Goal: Find specific page/section: Find specific page/section

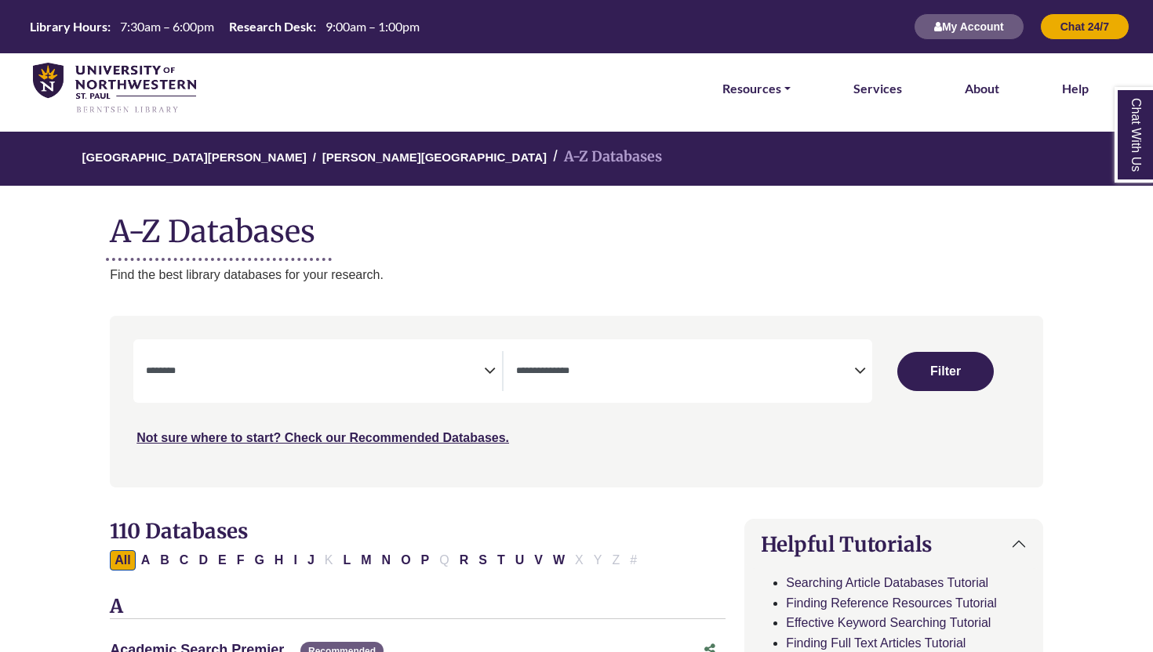
select select "Database Subject Filter"
select select "Database Types Filter"
click at [421, 385] on span "Search filters" at bounding box center [315, 371] width 338 height 40
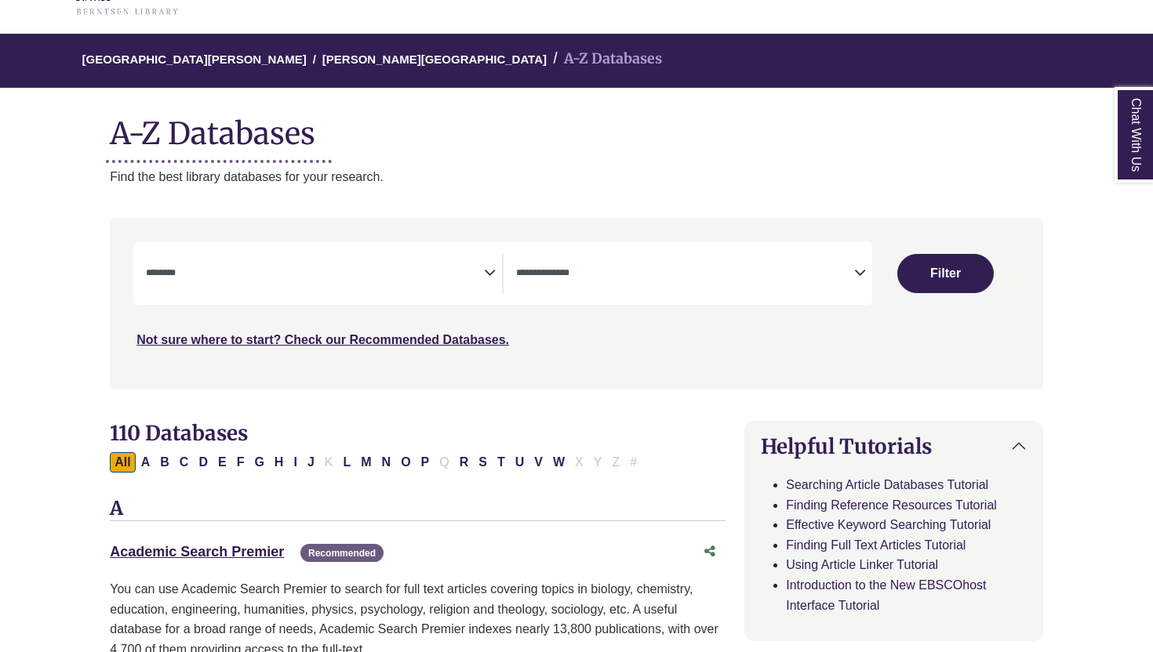
scroll to position [101, 0]
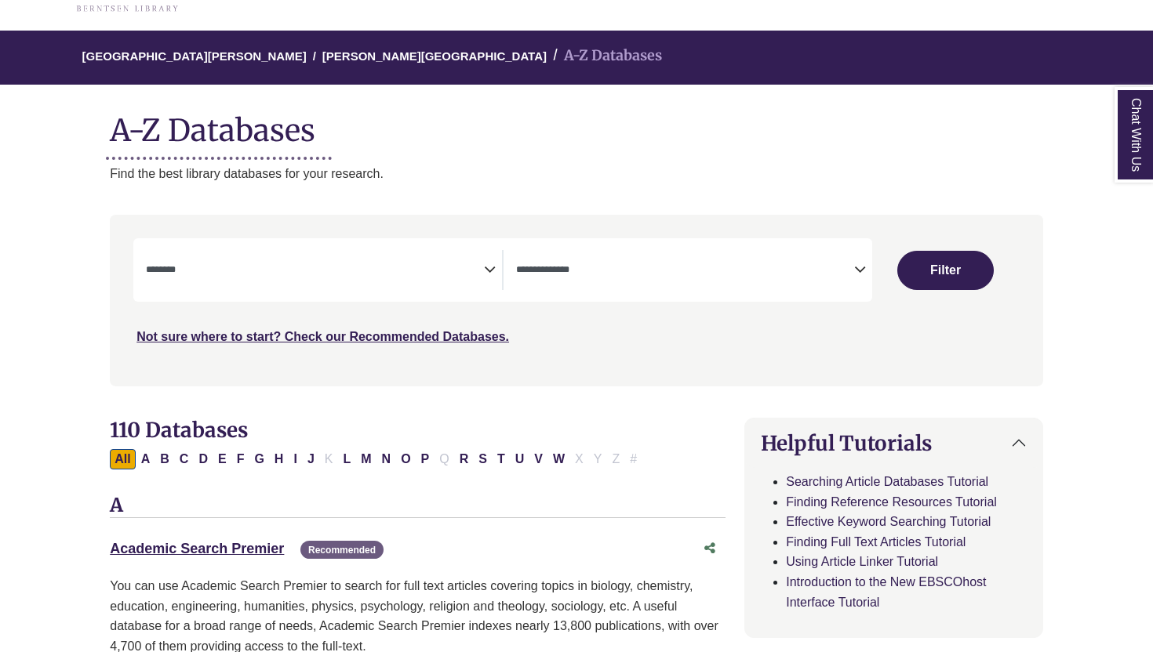
click at [686, 275] on textarea "Search" at bounding box center [685, 271] width 338 height 13
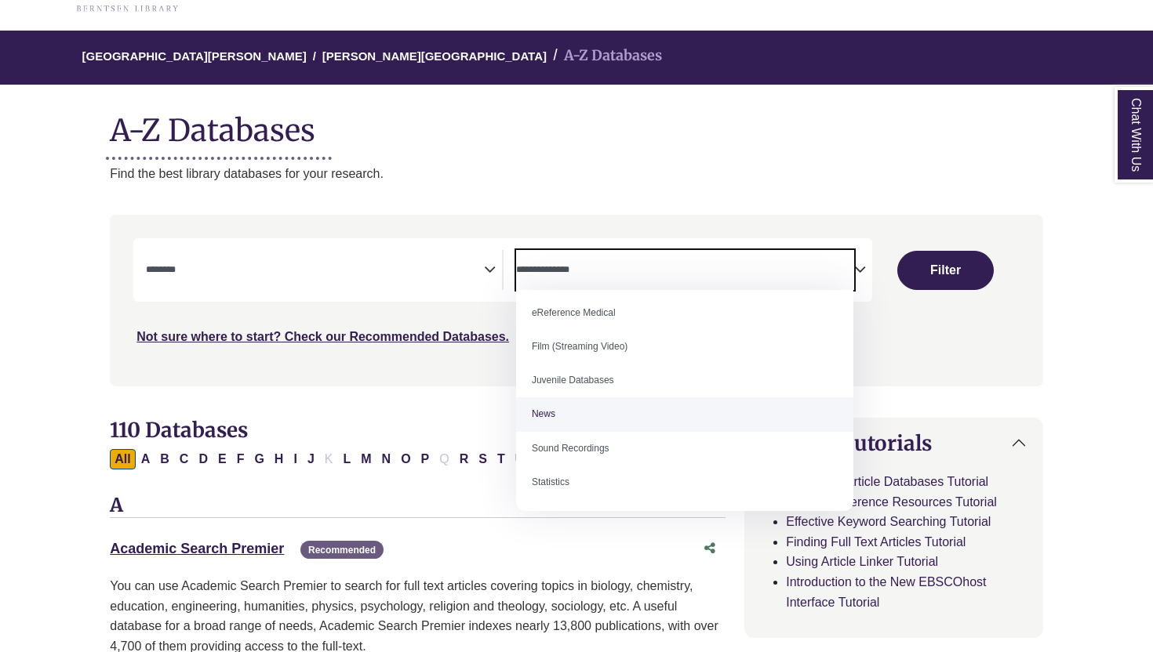
scroll to position [0, 0]
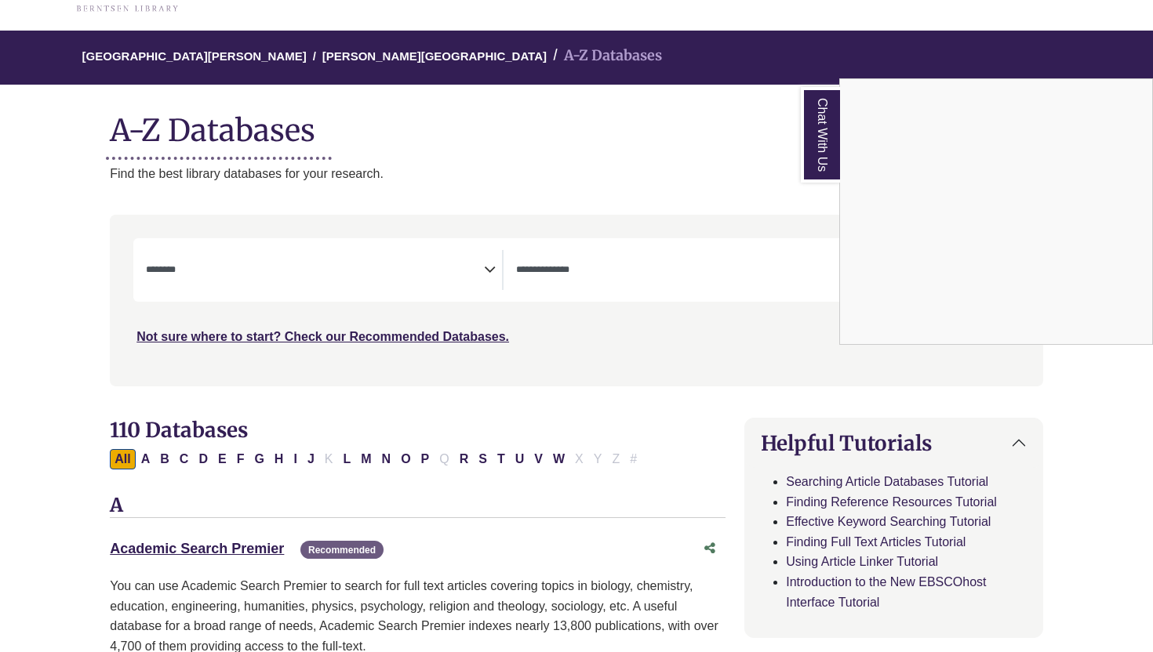
click at [360, 429] on div "Chat With Us" at bounding box center [576, 326] width 1153 height 652
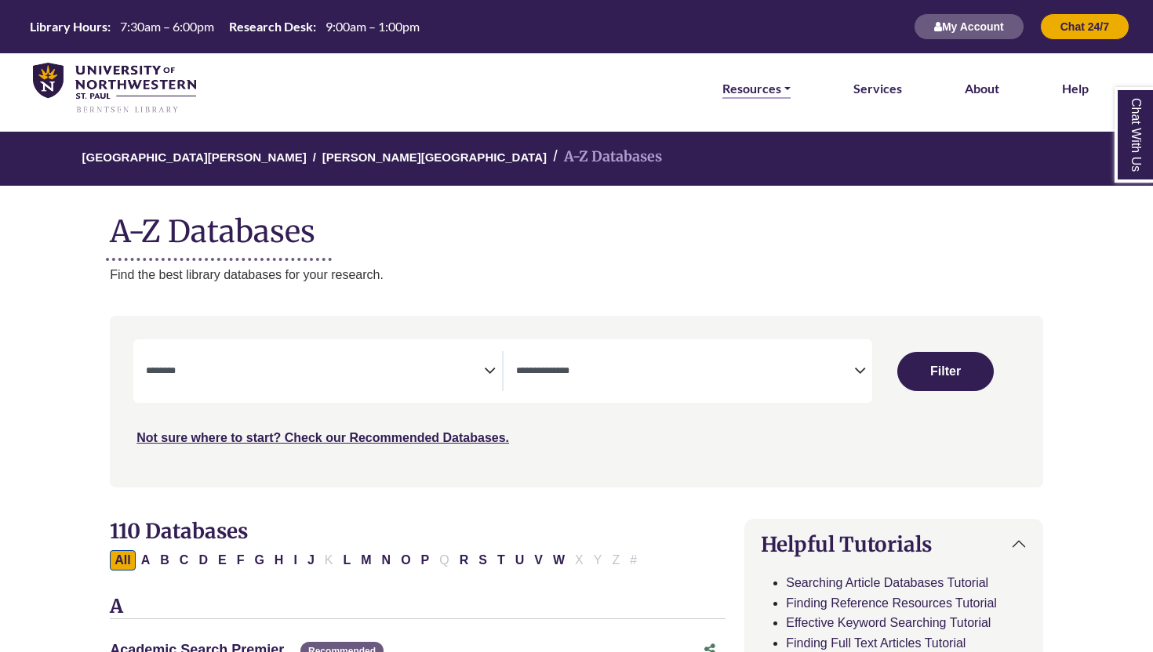
click at [760, 84] on link "Resources" at bounding box center [756, 88] width 68 height 20
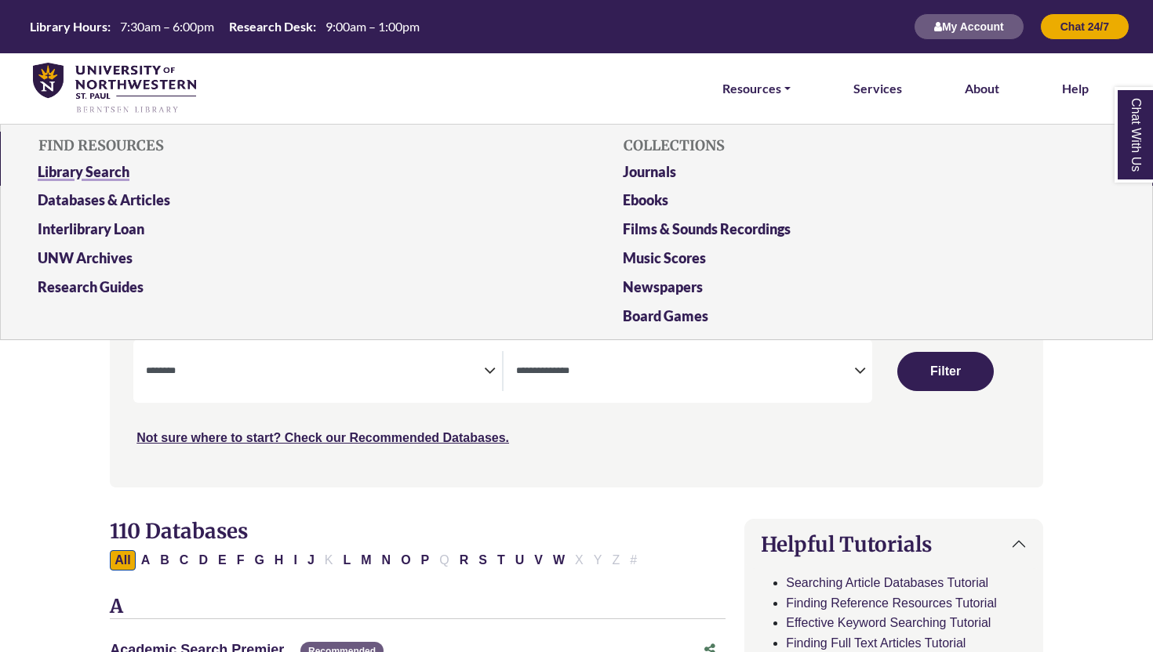
click at [112, 169] on link "Library Search" at bounding box center [284, 175] width 516 height 29
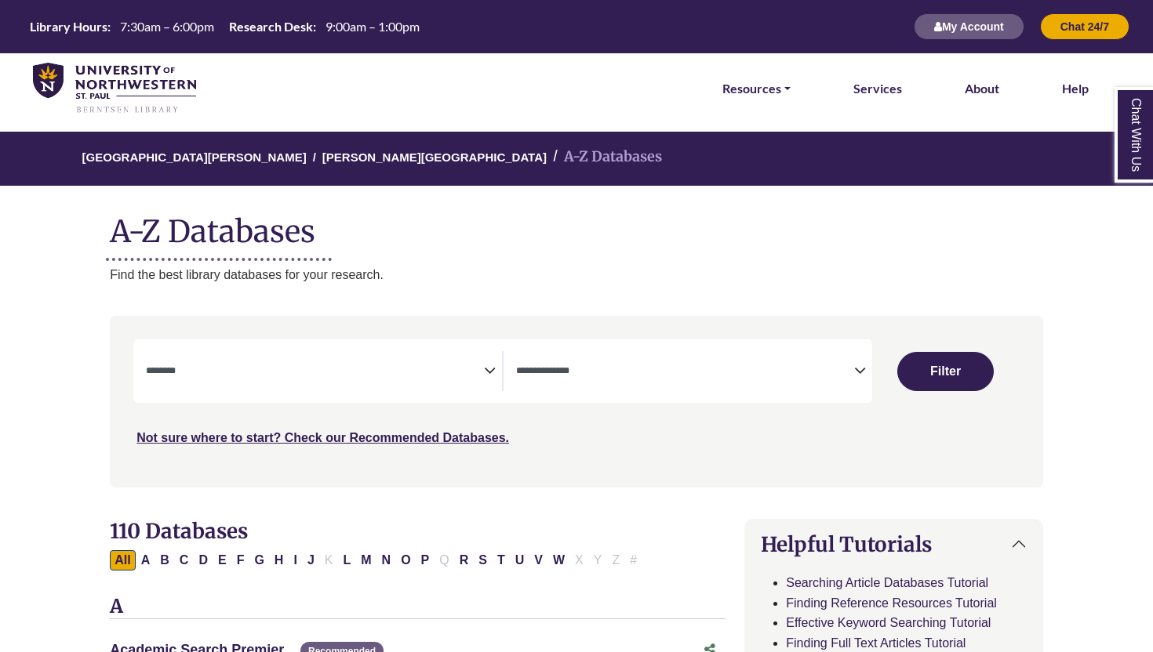
select select "Database Subject Filter"
select select "Database Types Filter"
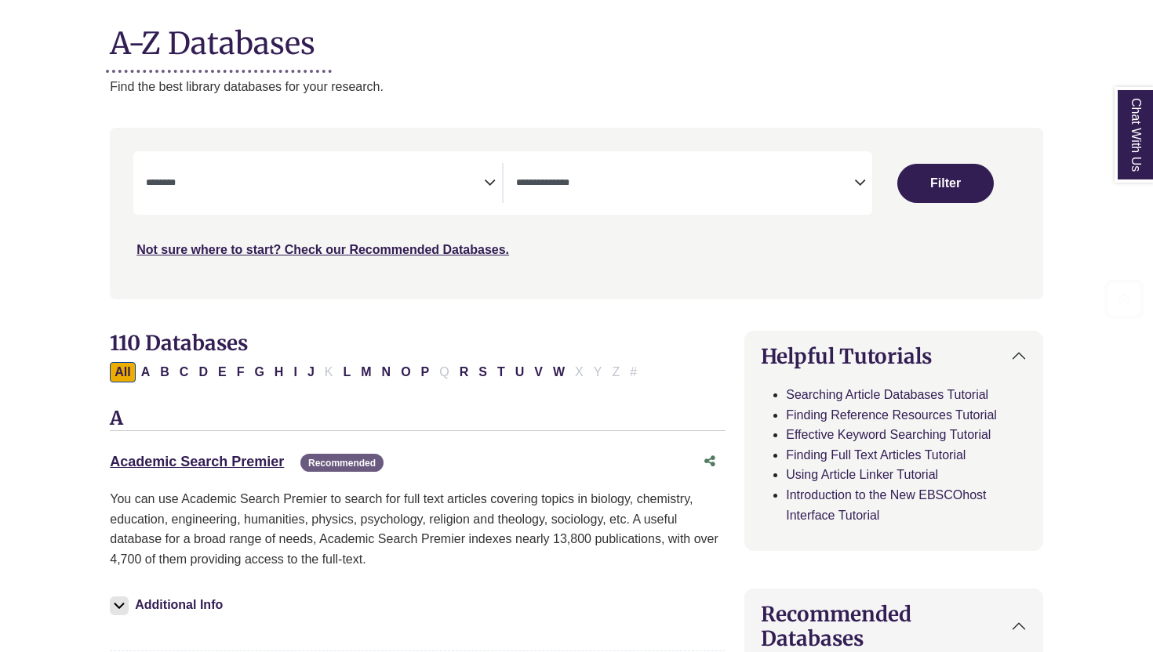
scroll to position [211, 0]
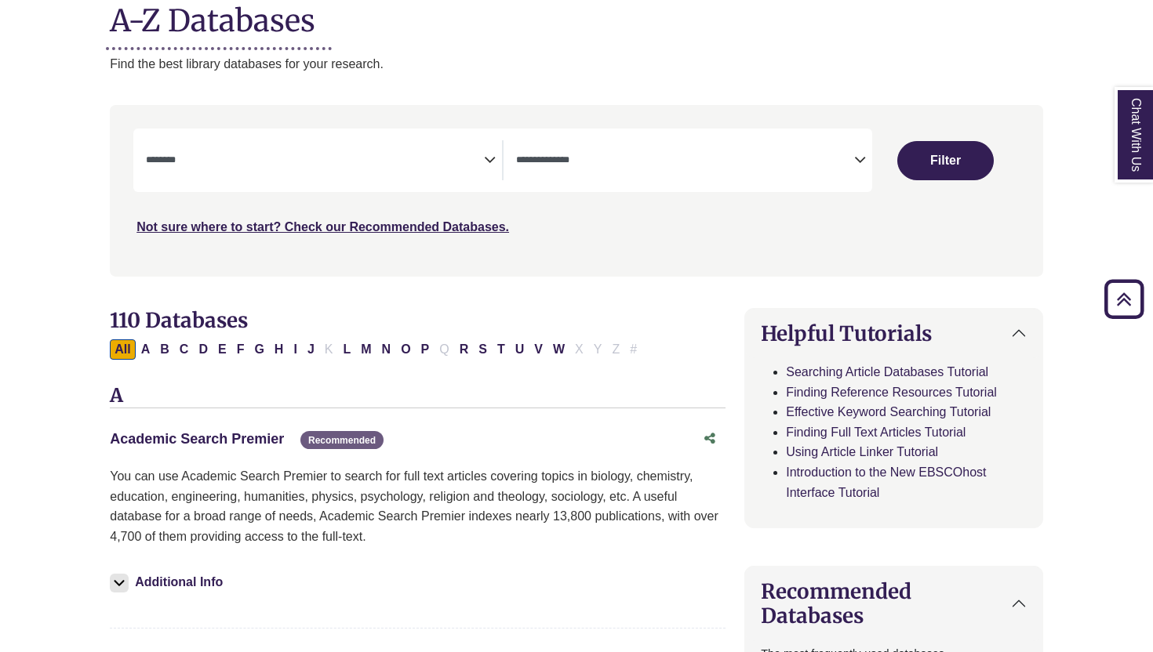
click at [203, 434] on link "Academic Search Premier This link opens in a new window" at bounding box center [197, 439] width 174 height 16
